Goal: Use online tool/utility

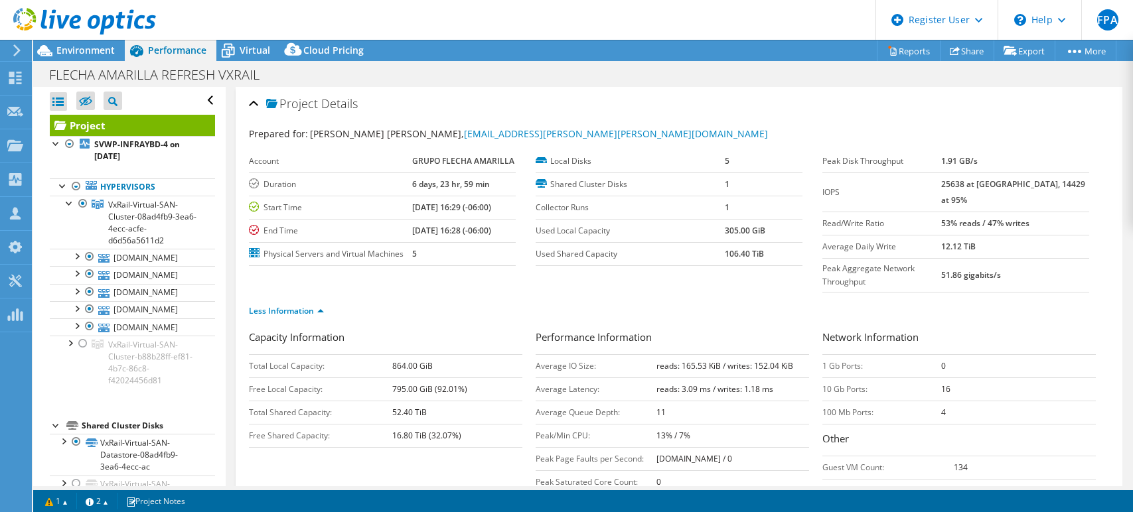
select select "USD"
click at [98, 50] on span "Environment" at bounding box center [85, 50] width 58 height 13
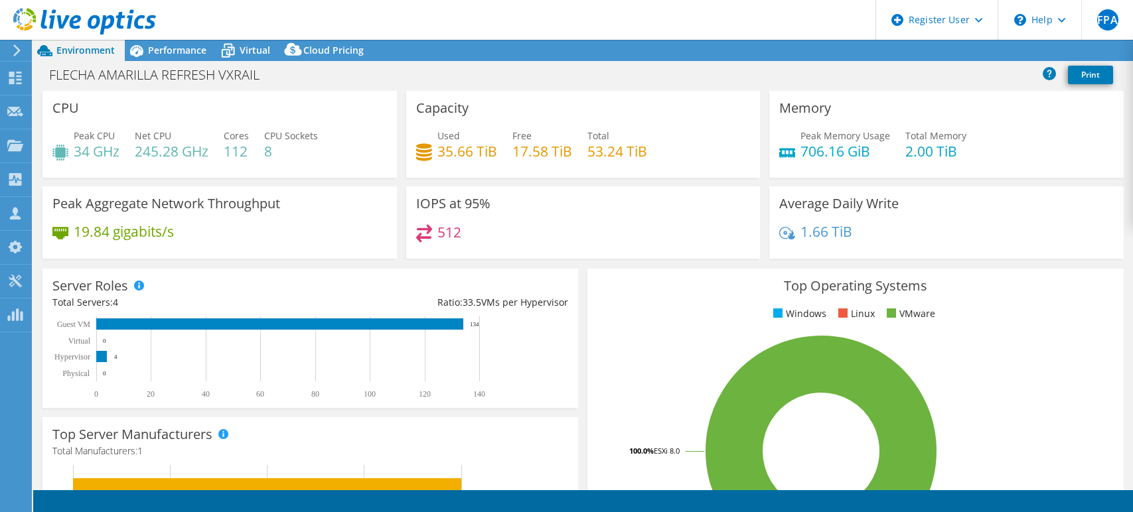
select select "USD"
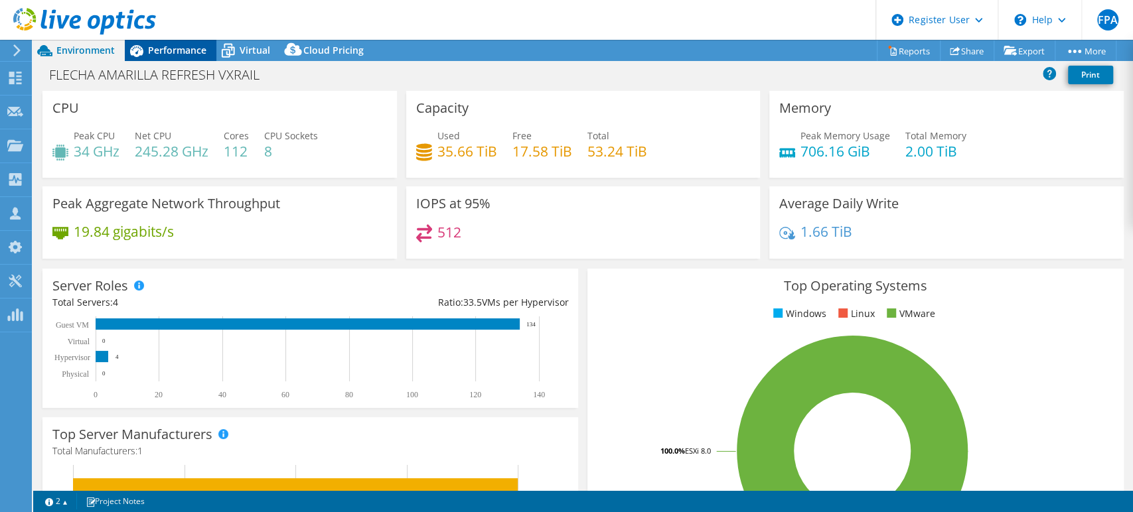
click at [198, 48] on span "Performance" at bounding box center [177, 50] width 58 height 13
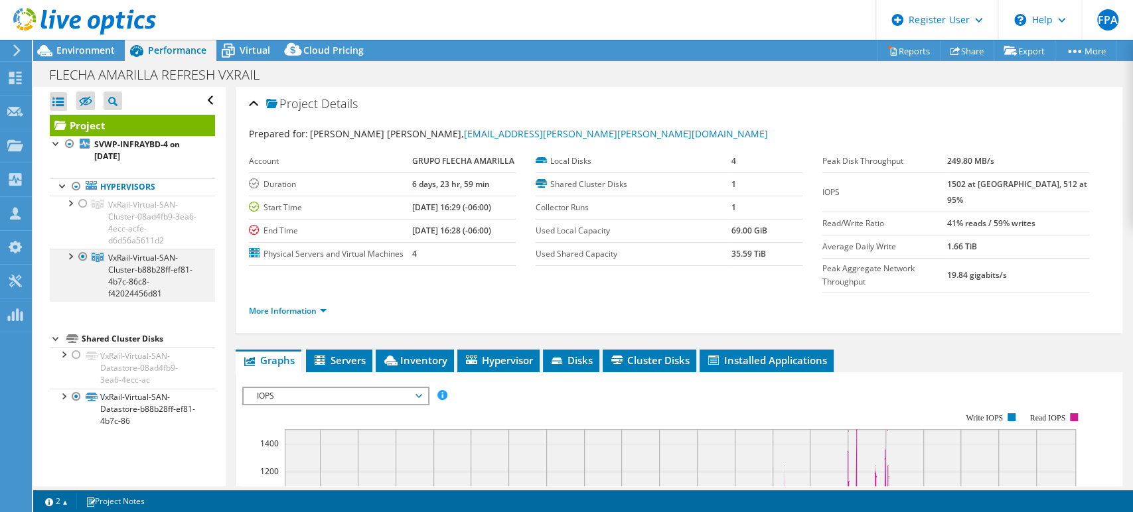
click at [84, 257] on div at bounding box center [82, 257] width 13 height 16
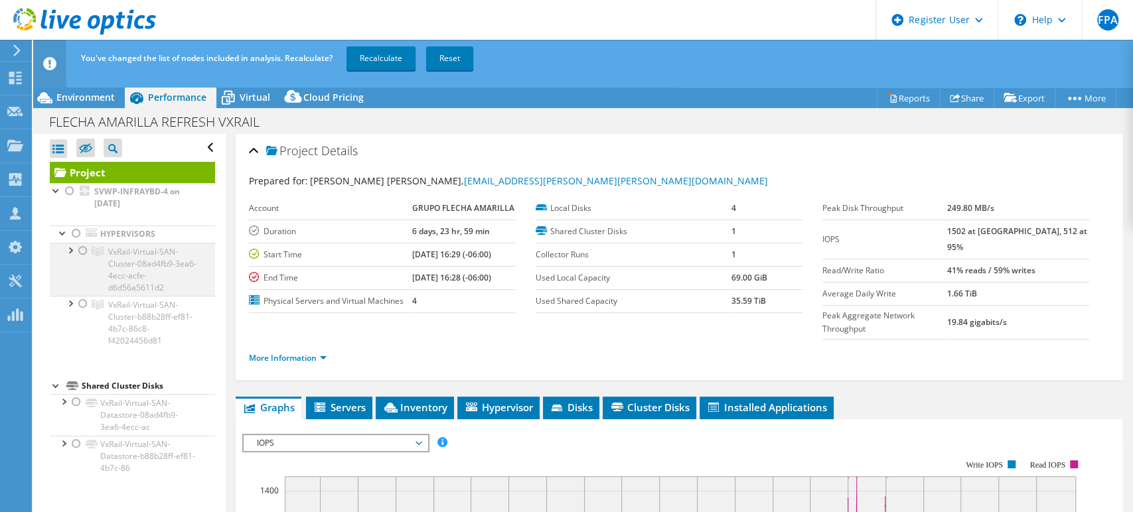
click at [84, 250] on div at bounding box center [82, 251] width 13 height 16
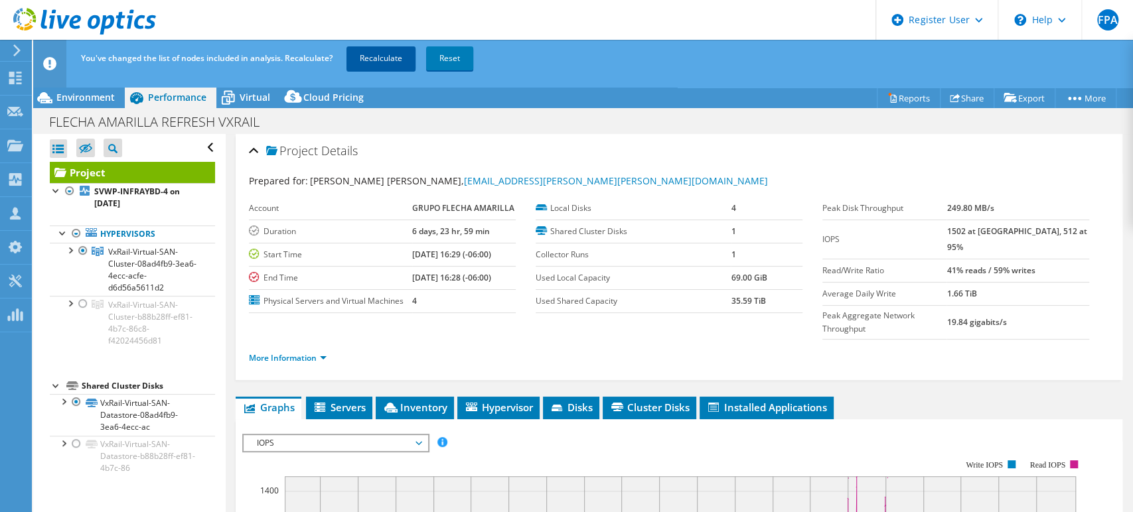
click at [377, 52] on link "Recalculate" at bounding box center [380, 58] width 69 height 24
